Goal: Task Accomplishment & Management: Use online tool/utility

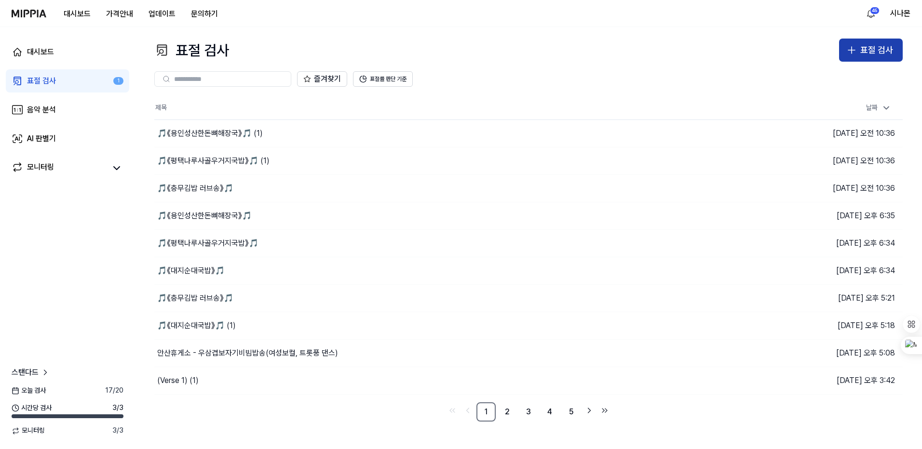
click at [845, 46] on button "표절 검사" at bounding box center [871, 50] width 64 height 23
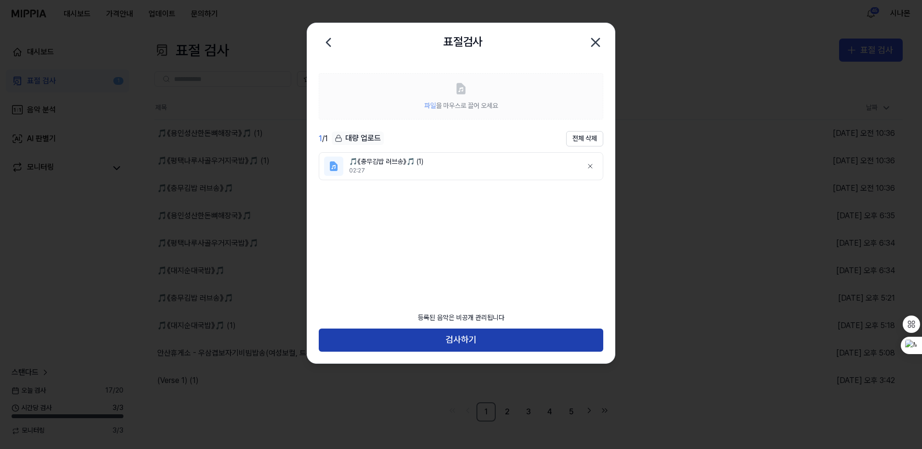
click at [444, 336] on button "검사하기" at bounding box center [461, 340] width 284 height 23
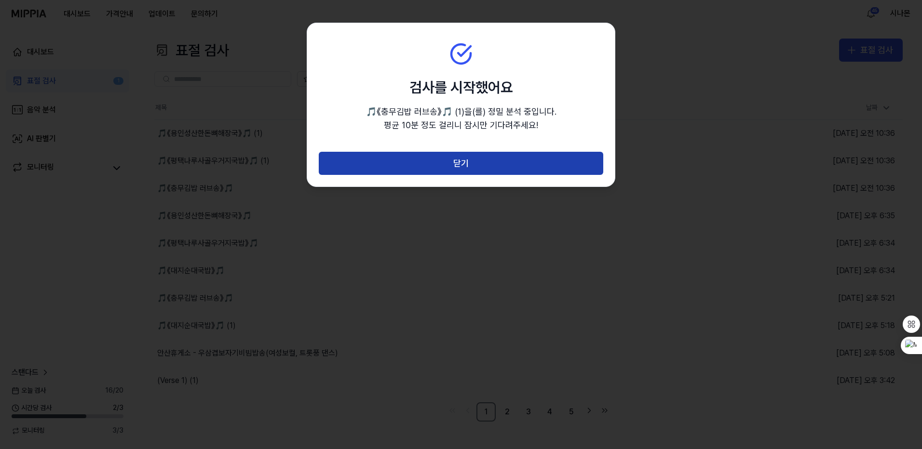
click at [471, 163] on button "닫기" at bounding box center [461, 163] width 284 height 23
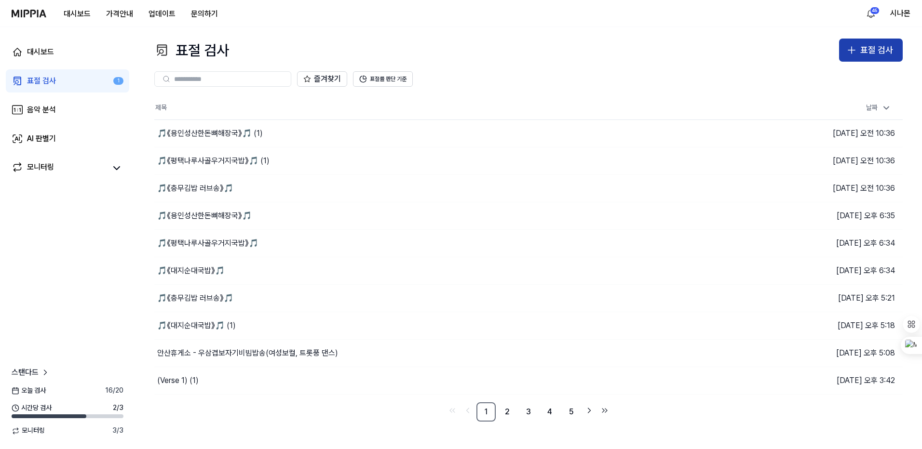
click at [856, 55] on icon "button" at bounding box center [851, 50] width 12 height 12
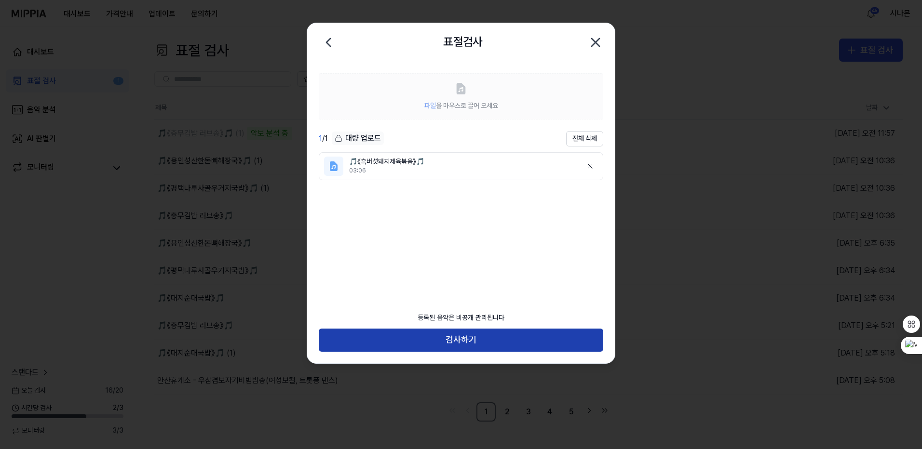
click at [518, 336] on button "검사하기" at bounding box center [461, 340] width 284 height 23
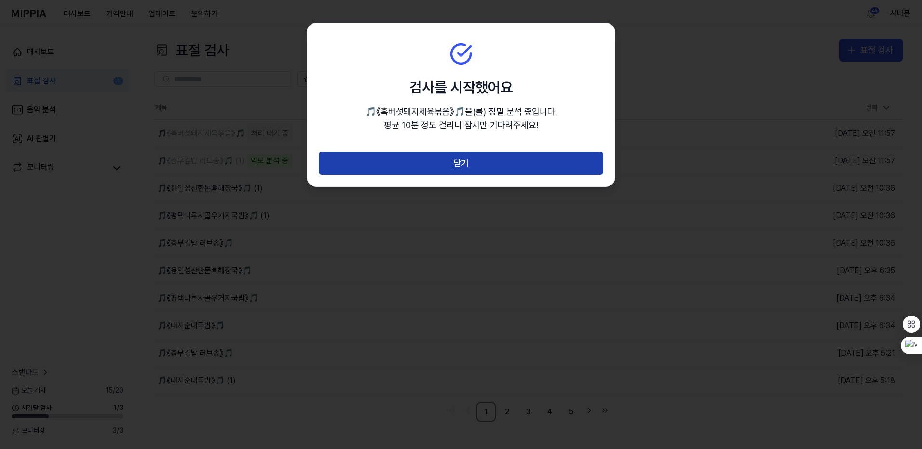
click at [463, 164] on button "닫기" at bounding box center [461, 163] width 284 height 23
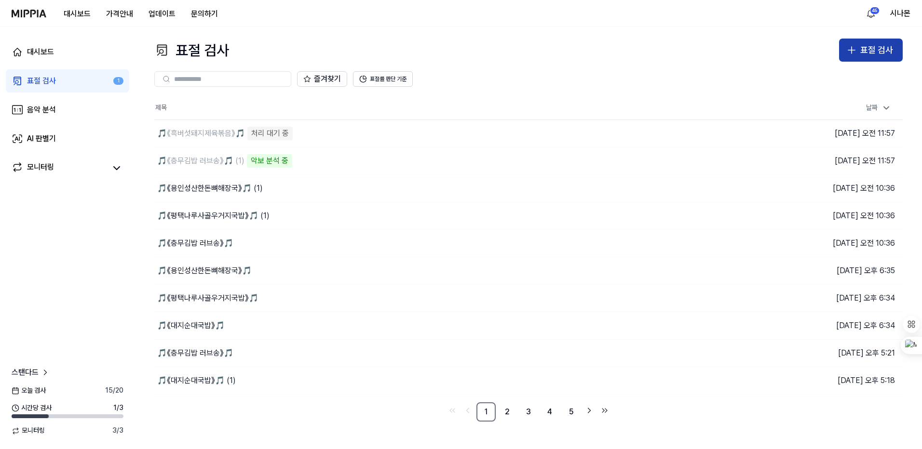
click at [850, 50] on icon "button" at bounding box center [851, 50] width 7 height 0
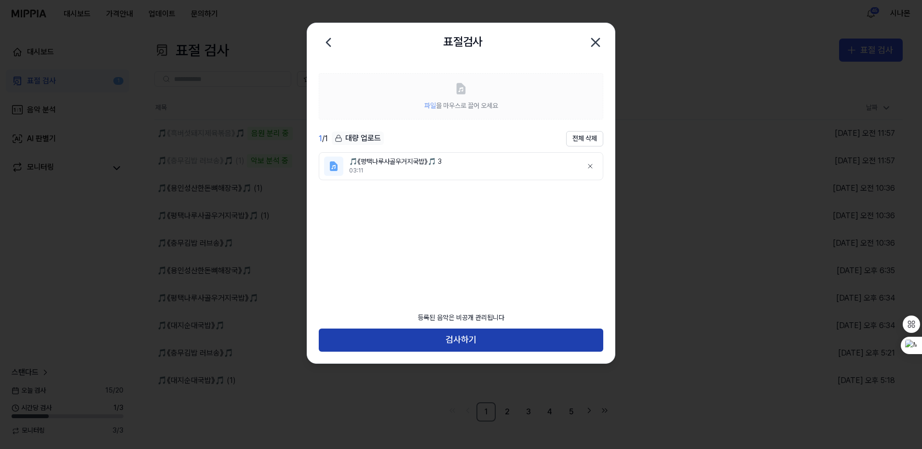
click at [467, 344] on button "검사하기" at bounding box center [461, 340] width 284 height 23
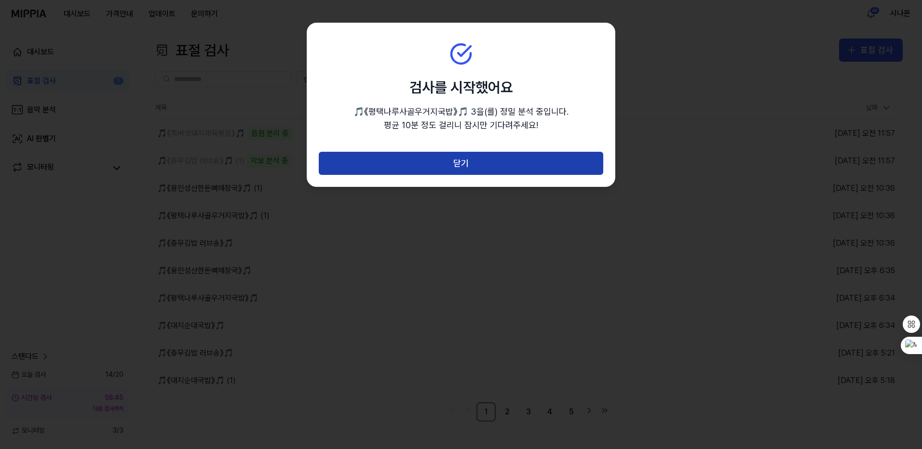
click at [468, 163] on button "닫기" at bounding box center [461, 163] width 284 height 23
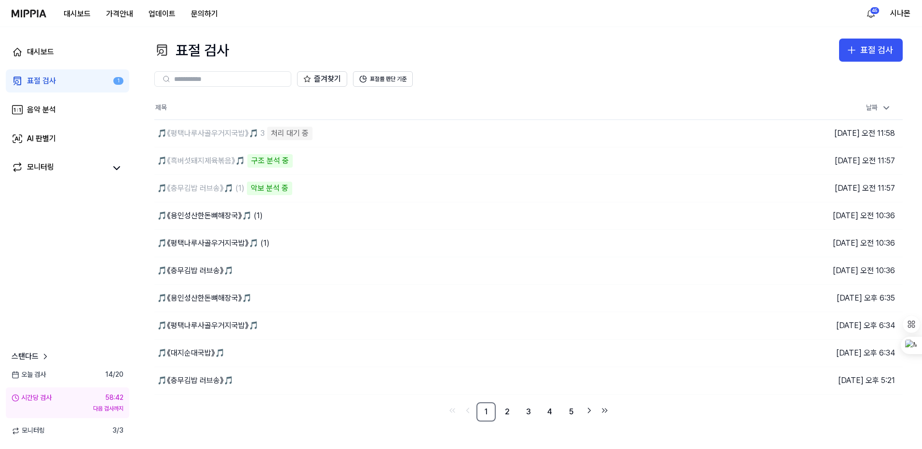
click at [34, 13] on img at bounding box center [29, 14] width 35 height 8
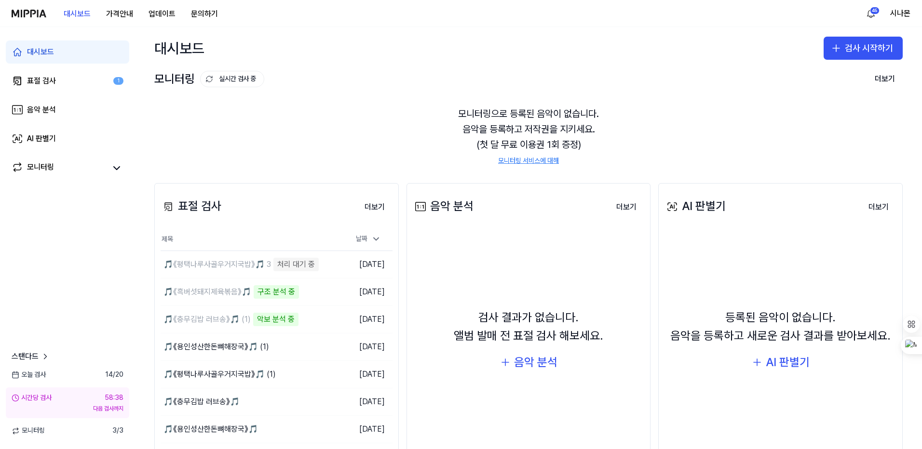
click at [109, 377] on span "14 / 20" at bounding box center [114, 375] width 18 height 10
click at [30, 375] on span "오늘 검사" at bounding box center [29, 375] width 34 height 10
click at [34, 357] on span "스탠다드" at bounding box center [25, 357] width 27 height 12
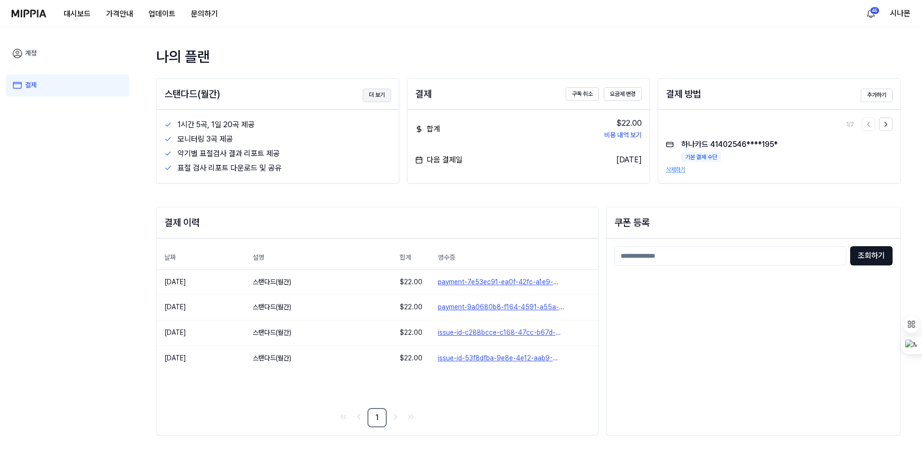
click at [371, 91] on button "더 보기" at bounding box center [376, 95] width 28 height 13
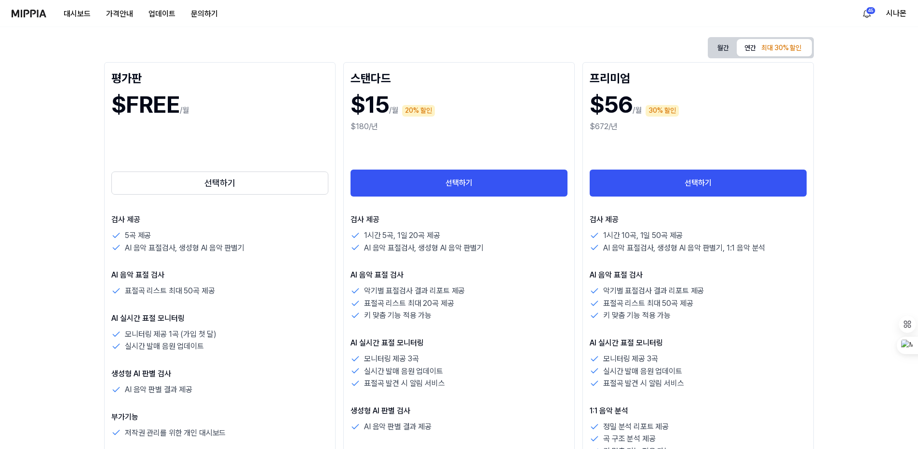
scroll to position [96, 0]
drag, startPoint x: 365, startPoint y: 234, endPoint x: 459, endPoint y: 232, distance: 94.0
click at [459, 232] on div "1시간 5곡, 1일 20곡 제공" at bounding box center [458, 235] width 217 height 13
click at [460, 230] on div "1시간 5곡, 1일 20곡 제공" at bounding box center [458, 235] width 217 height 13
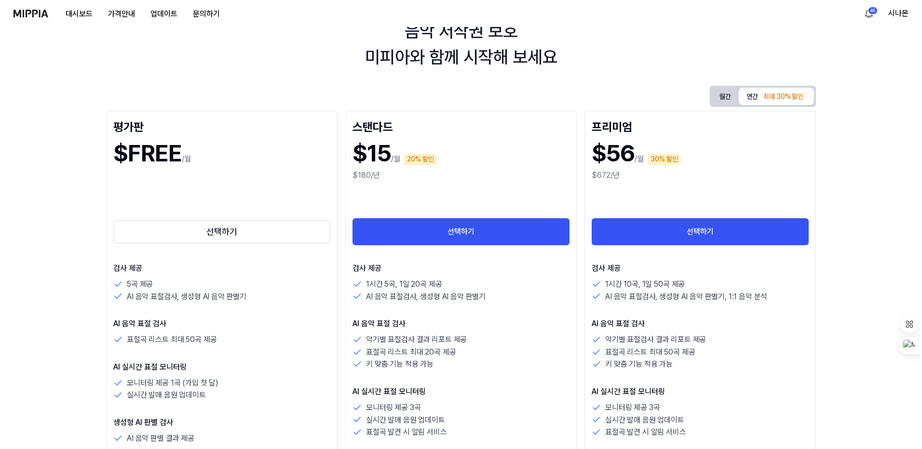
scroll to position [0, 0]
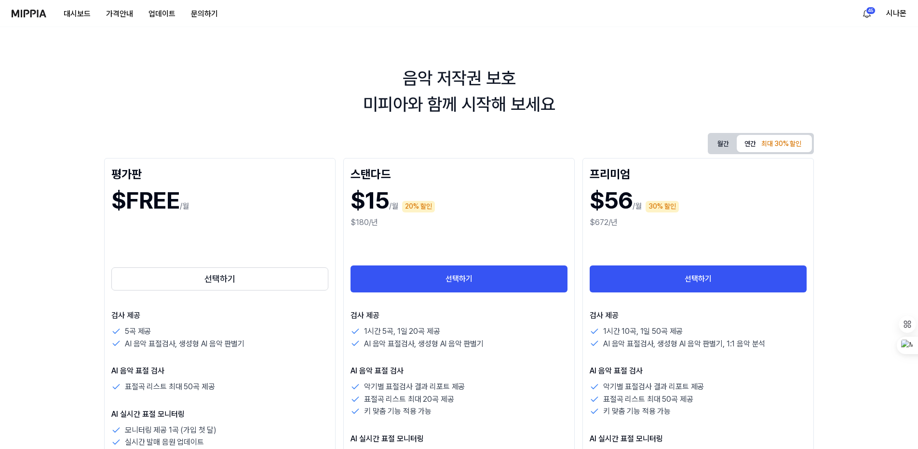
click at [34, 11] on img at bounding box center [29, 14] width 35 height 8
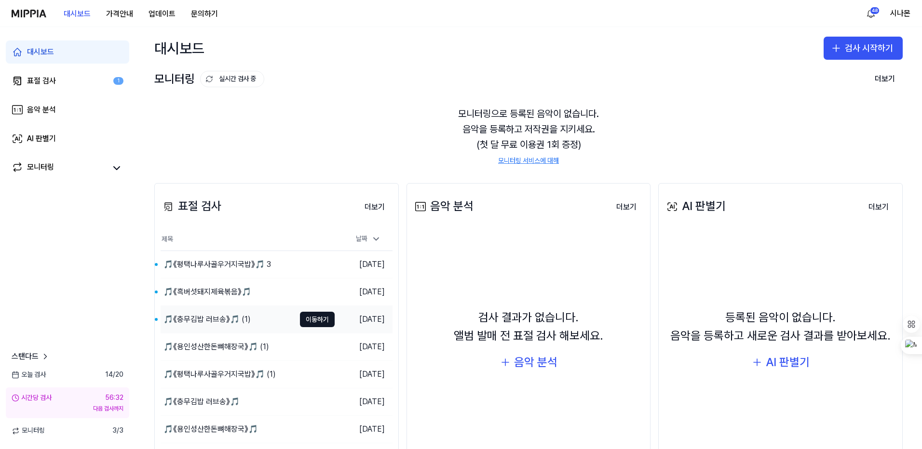
click at [221, 317] on div "🎵《충무김밥 러브송》🎵 (1)" at bounding box center [206, 320] width 87 height 12
click at [218, 294] on div "🎵《흑버섯돼지제육볶음》🎵" at bounding box center [207, 292] width 88 height 12
click at [227, 266] on div "🎵《평택나루사골우거지국밥》🎵 3" at bounding box center [216, 265] width 107 height 12
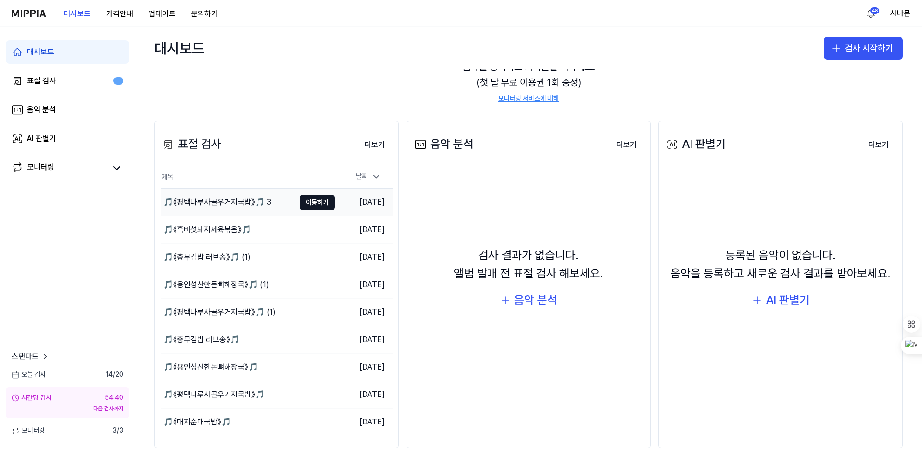
scroll to position [80, 0]
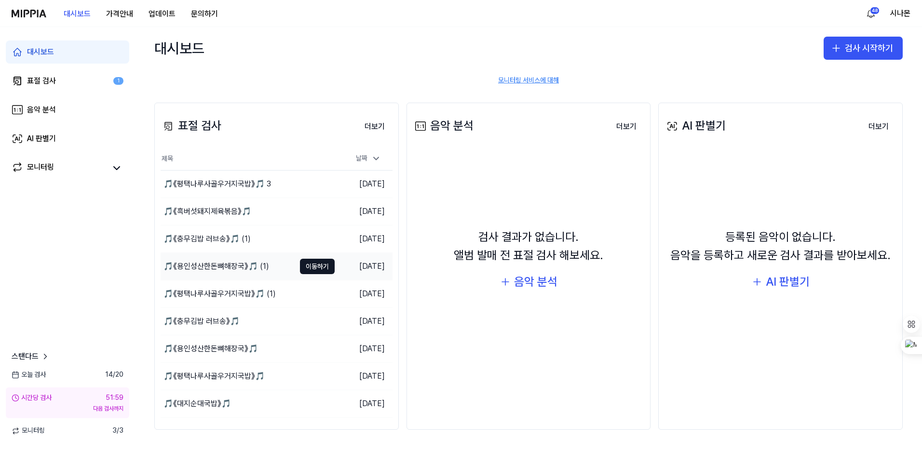
click at [247, 270] on div "🎵《용인성산한돈뼈해장국》🎵 (1)" at bounding box center [216, 267] width 106 height 12
click at [218, 351] on div "🎵《용인성산한돈뼈해장국》🎵" at bounding box center [210, 349] width 94 height 12
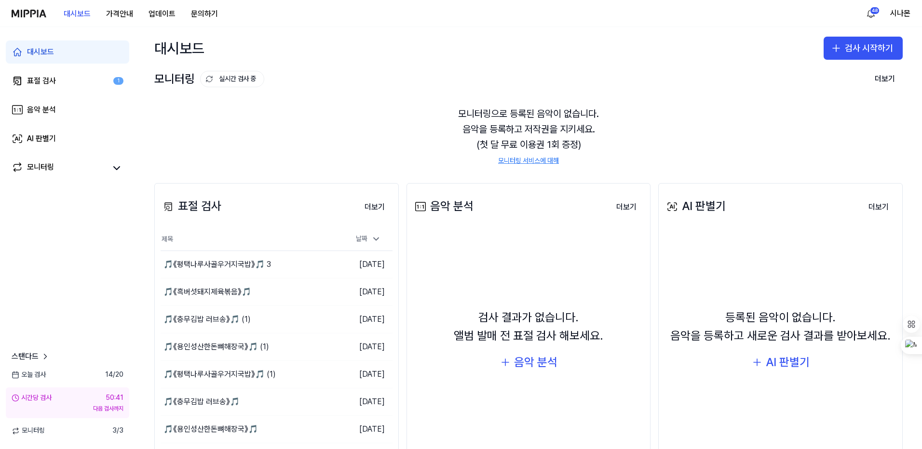
click at [31, 12] on img at bounding box center [29, 14] width 35 height 8
click at [29, 11] on img at bounding box center [29, 14] width 35 height 8
click at [37, 15] on img at bounding box center [29, 14] width 35 height 8
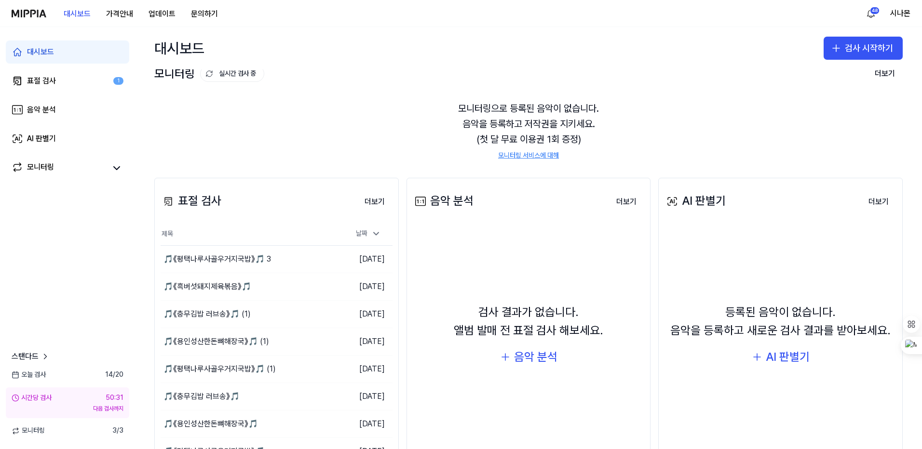
scroll to position [0, 0]
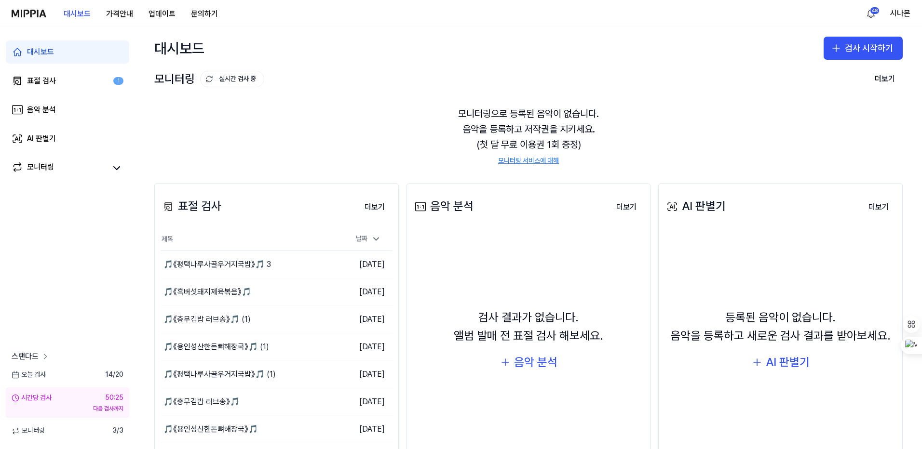
click at [44, 357] on icon at bounding box center [45, 357] width 10 height 10
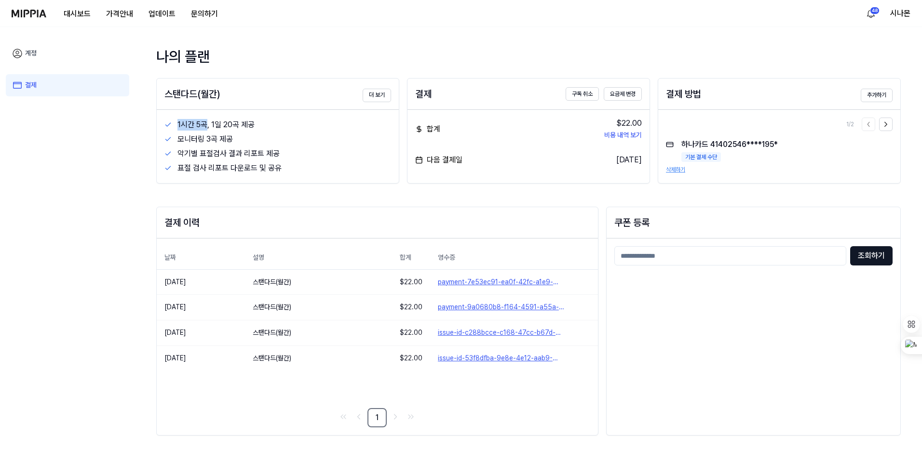
drag, startPoint x: 207, startPoint y: 122, endPoint x: 178, endPoint y: 123, distance: 28.9
click at [178, 123] on div "1시간 5곡, 1일 20곡 제공" at bounding box center [284, 125] width 214 height 12
click at [291, 133] on div "모니터링 3곡 제공" at bounding box center [277, 139] width 227 height 14
